Goal: Task Accomplishment & Management: Use online tool/utility

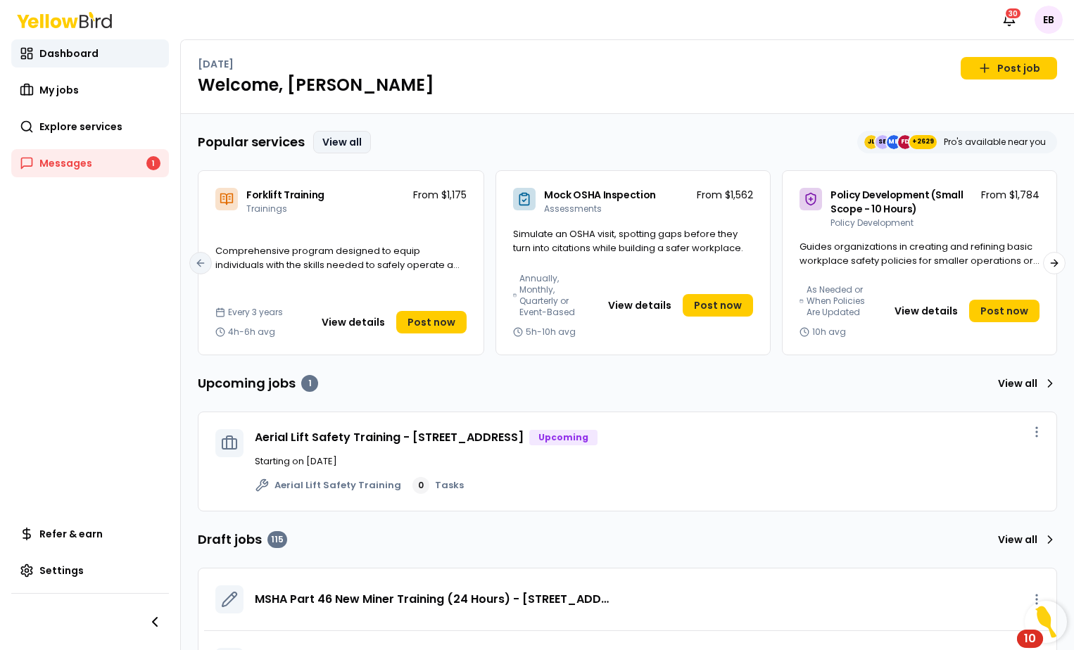
click at [326, 141] on link "View all" at bounding box center [342, 142] width 58 height 23
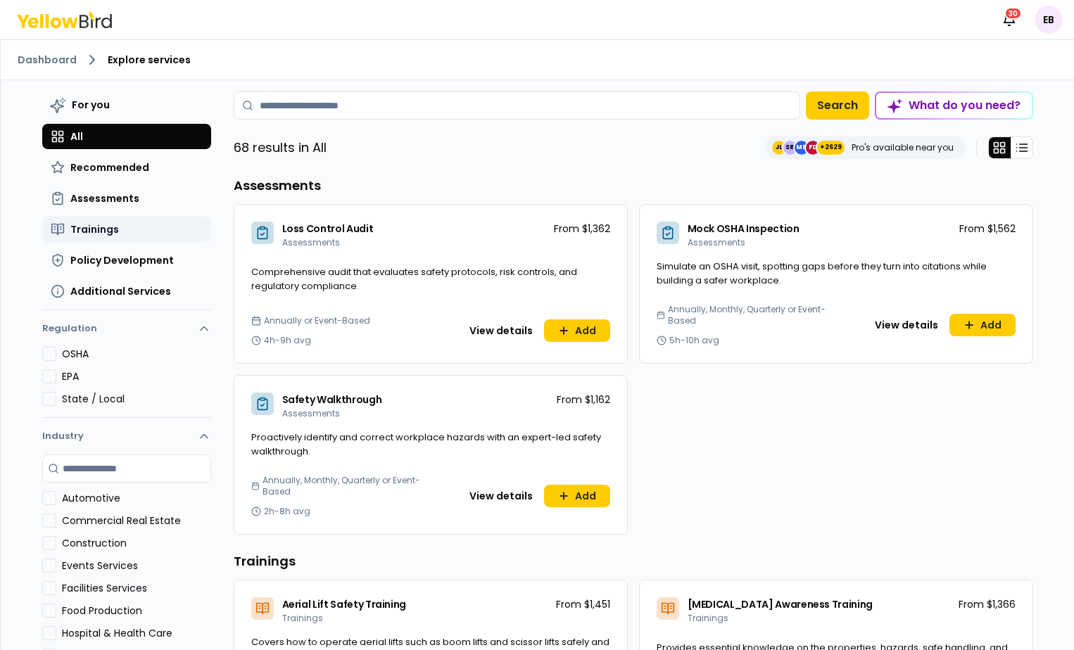
click at [107, 239] on button "Trainings" at bounding box center [126, 229] width 169 height 25
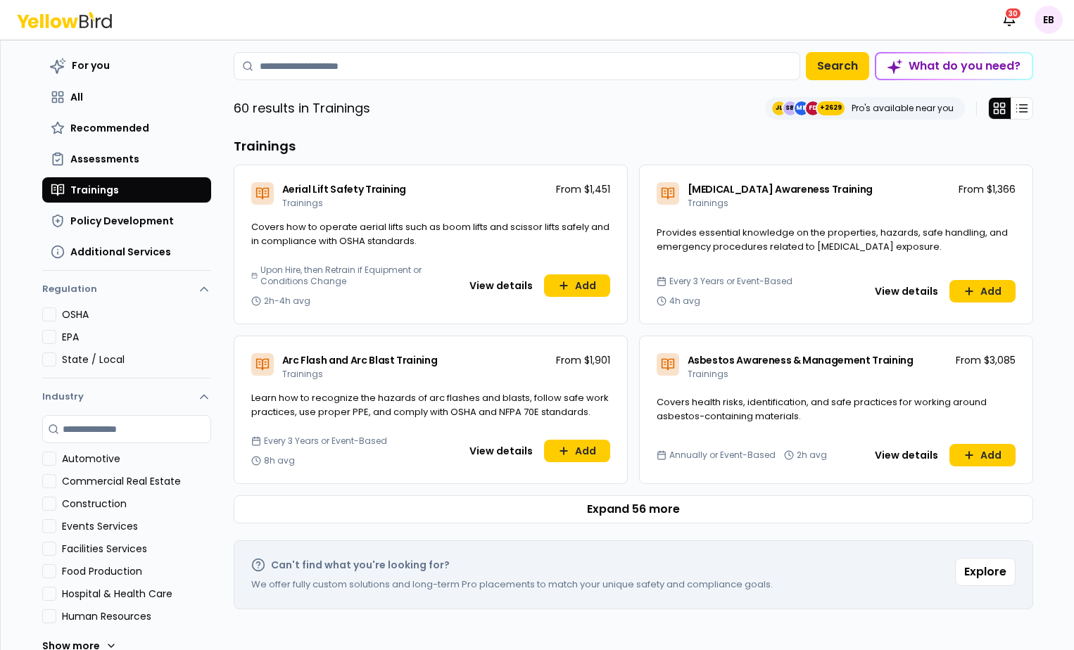
scroll to position [61, 0]
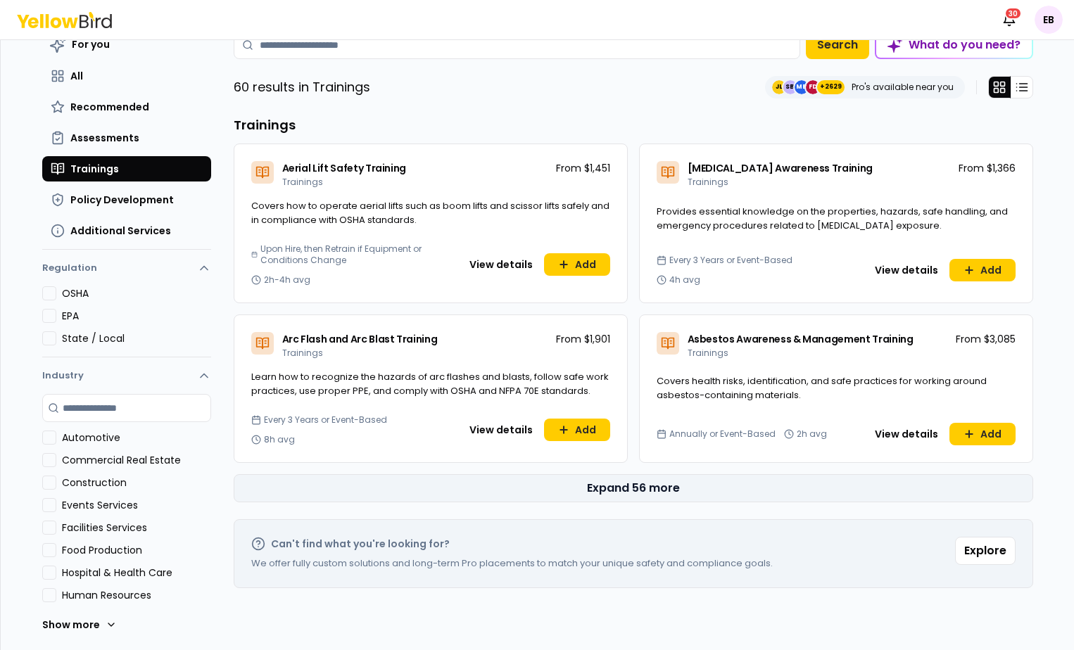
click at [746, 474] on button "Expand 56 more" at bounding box center [633, 488] width 799 height 28
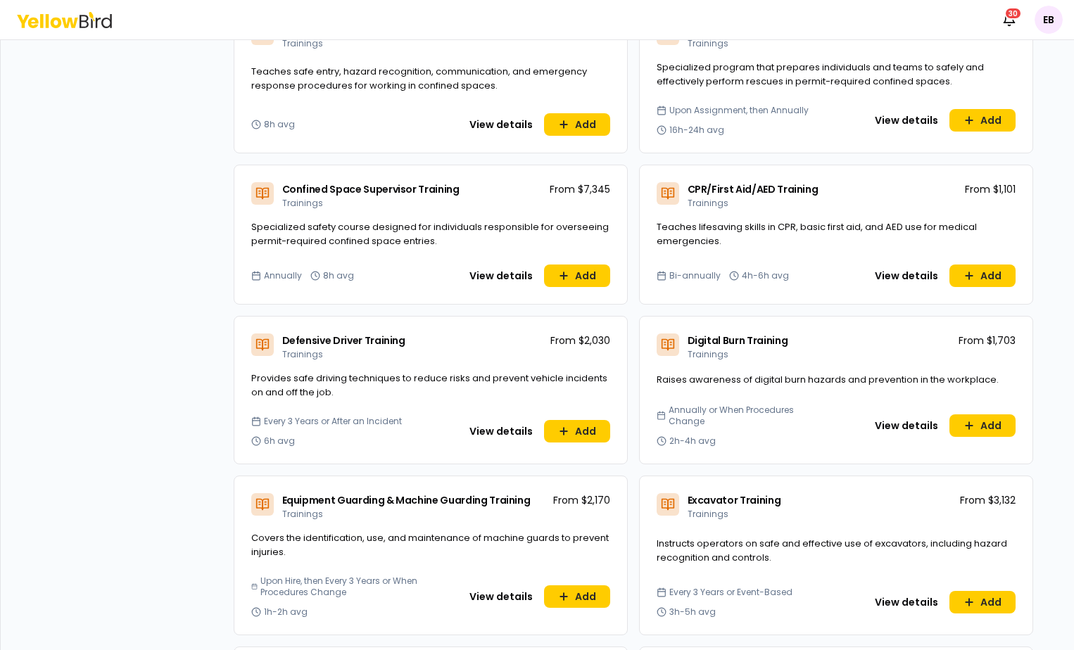
scroll to position [0, 0]
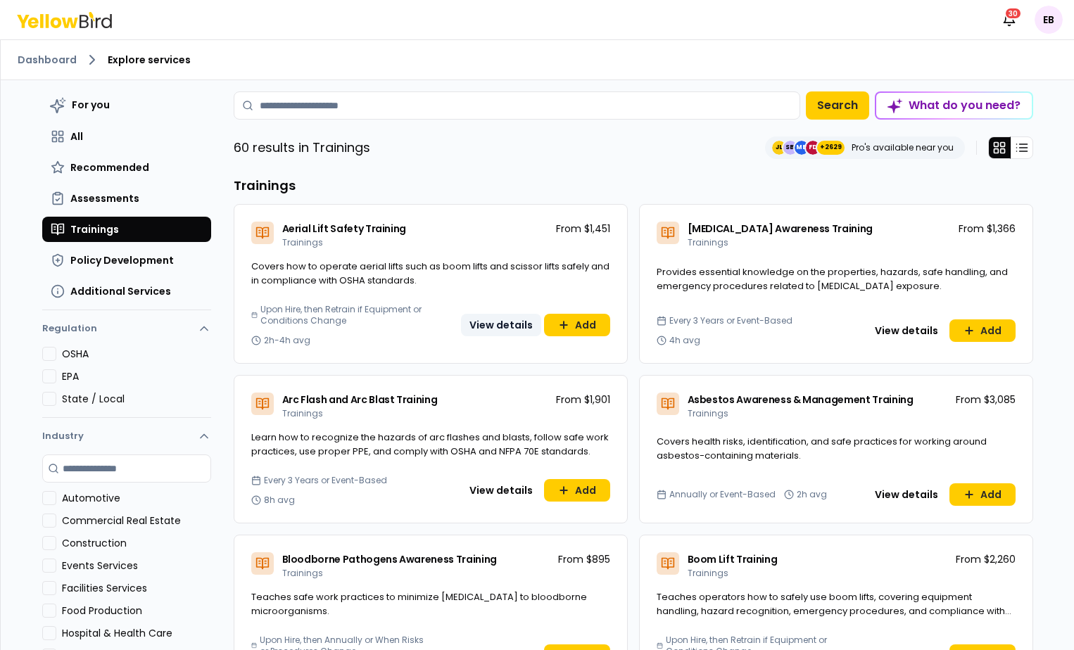
click at [511, 333] on button "View details" at bounding box center [501, 325] width 80 height 23
